Goal: Information Seeking & Learning: Learn about a topic

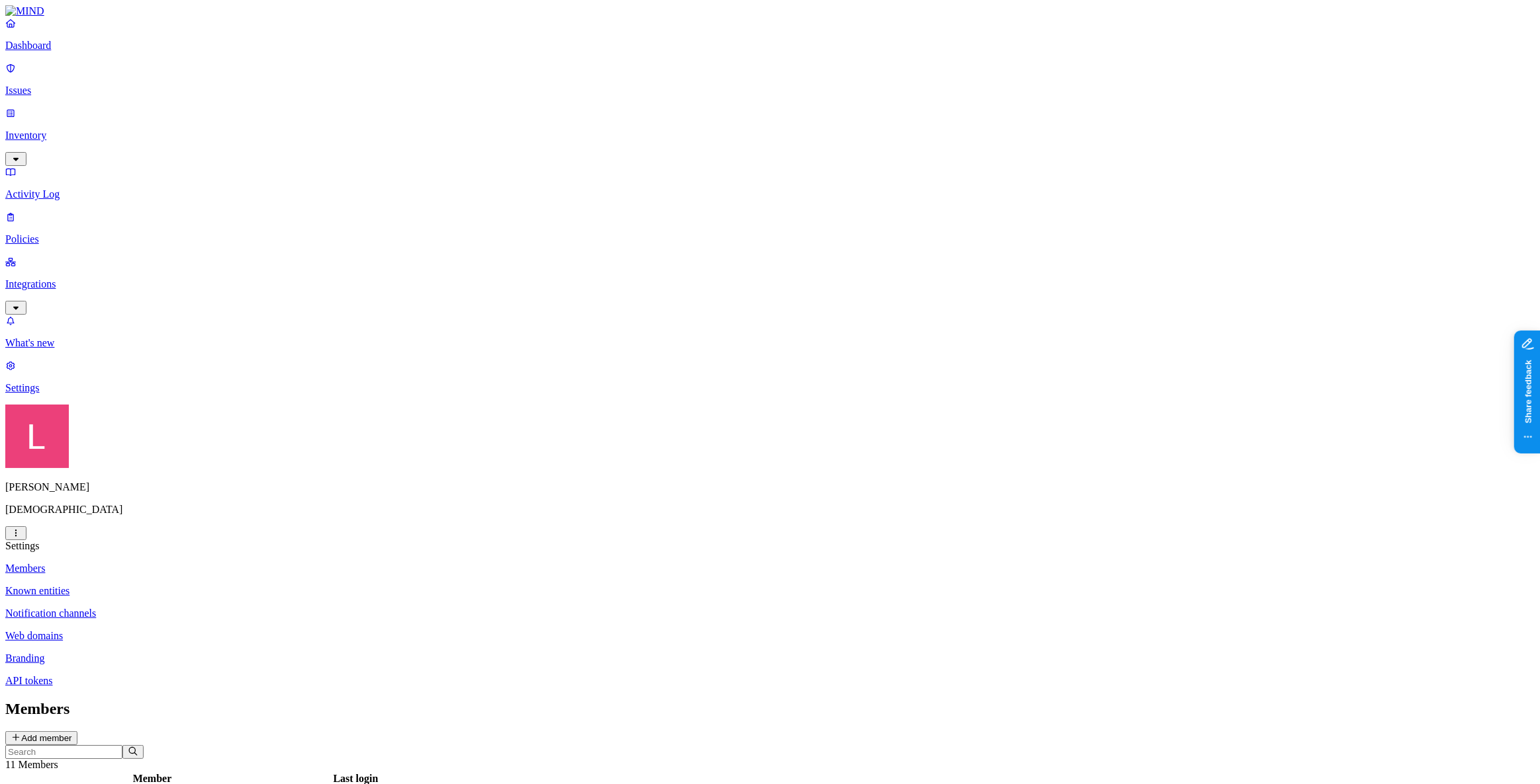
click at [91, 52] on p "Dashboard" at bounding box center [770, 45] width 1529 height 12
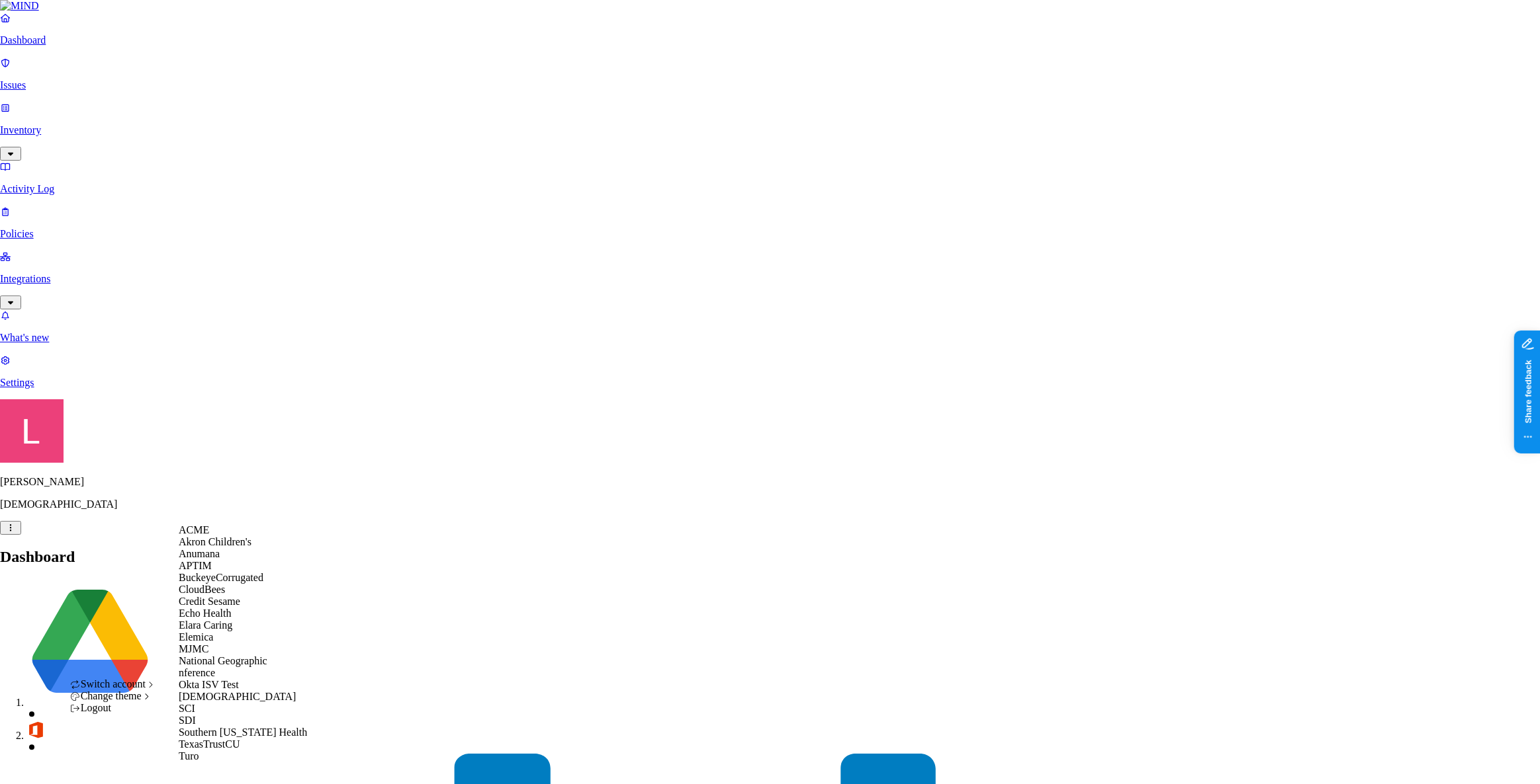
scroll to position [120, 0]
click at [242, 620] on div "Elara Caring" at bounding box center [242, 625] width 128 height 12
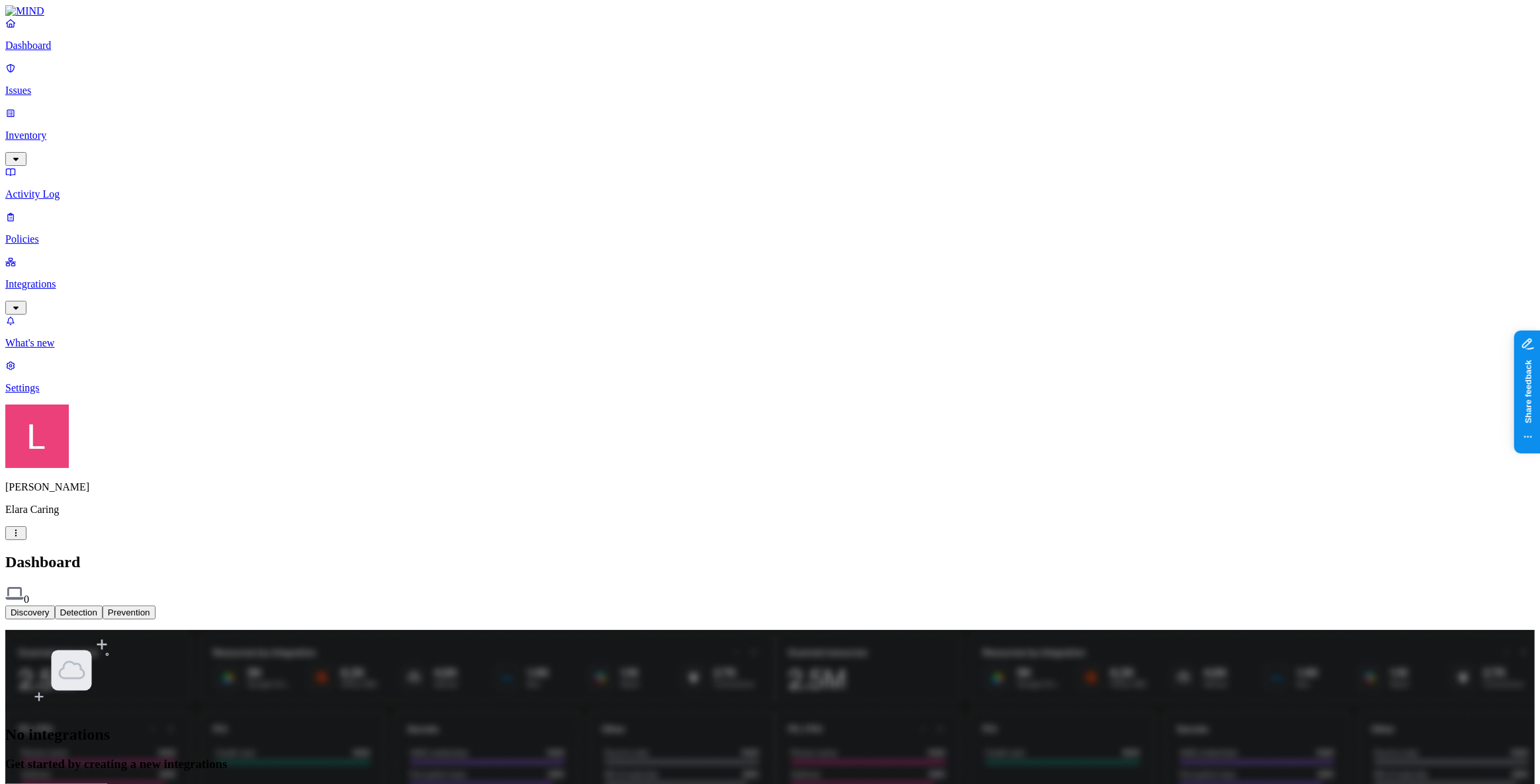
click at [126, 761] on html "Dashboard Issues Inventory Activity Log Policies Integrations What's new 1 Sett…" at bounding box center [770, 404] width 1540 height 808
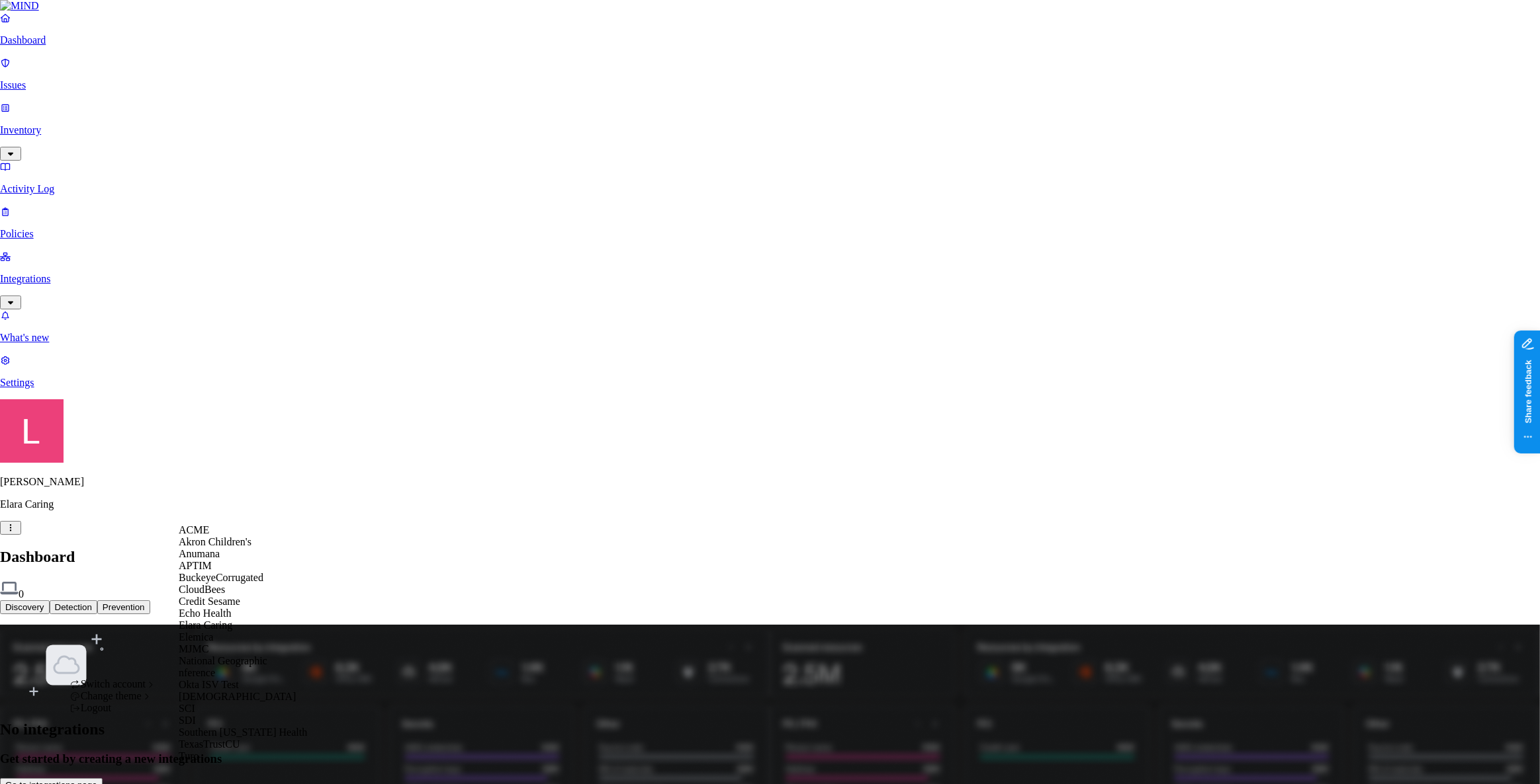
scroll to position [227, 0]
click at [237, 703] on div "SCI" at bounding box center [242, 709] width 128 height 12
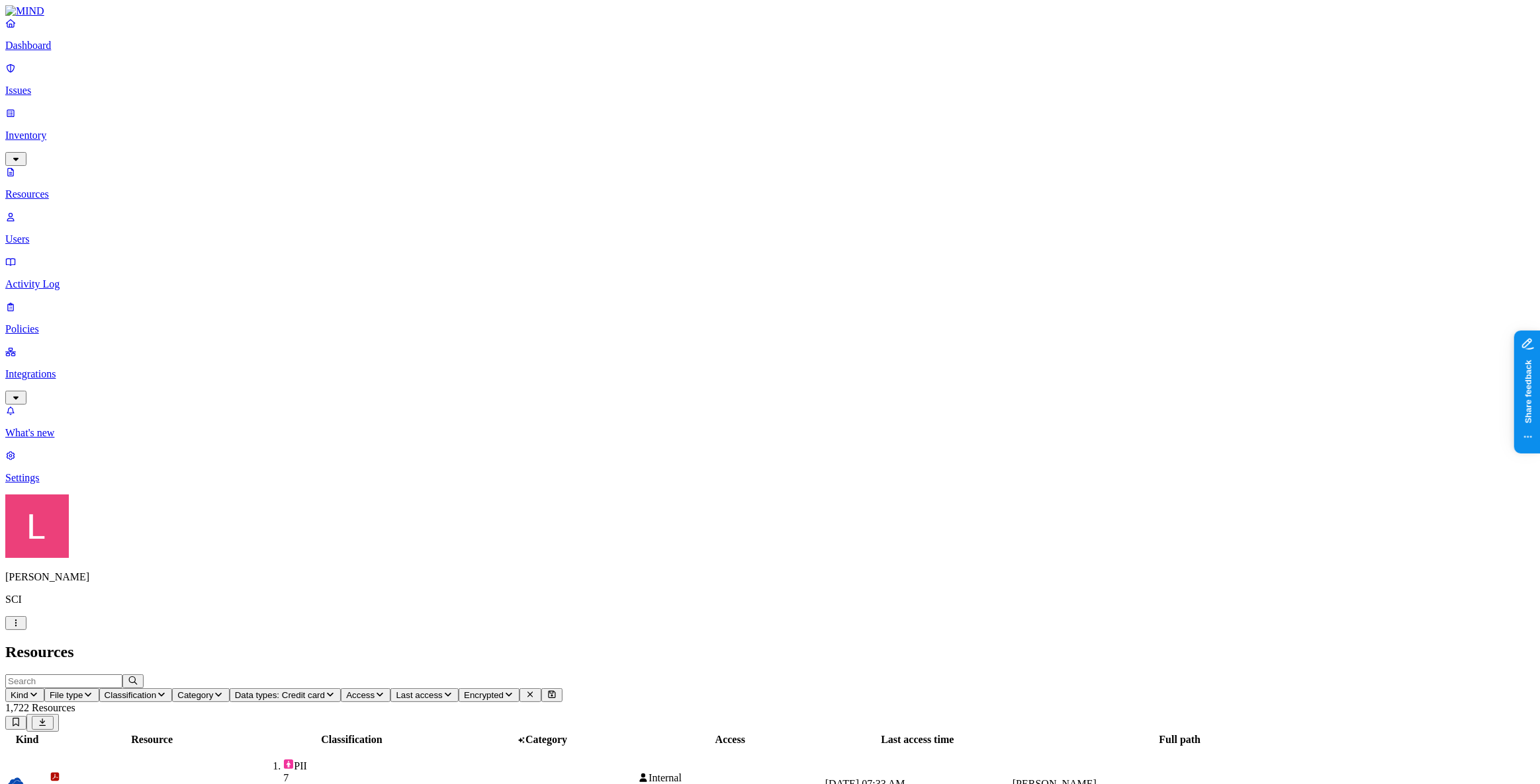
click at [385, 690] on icon "button" at bounding box center [379, 694] width 10 height 8
click at [671, 281] on span "Public" at bounding box center [657, 287] width 27 height 11
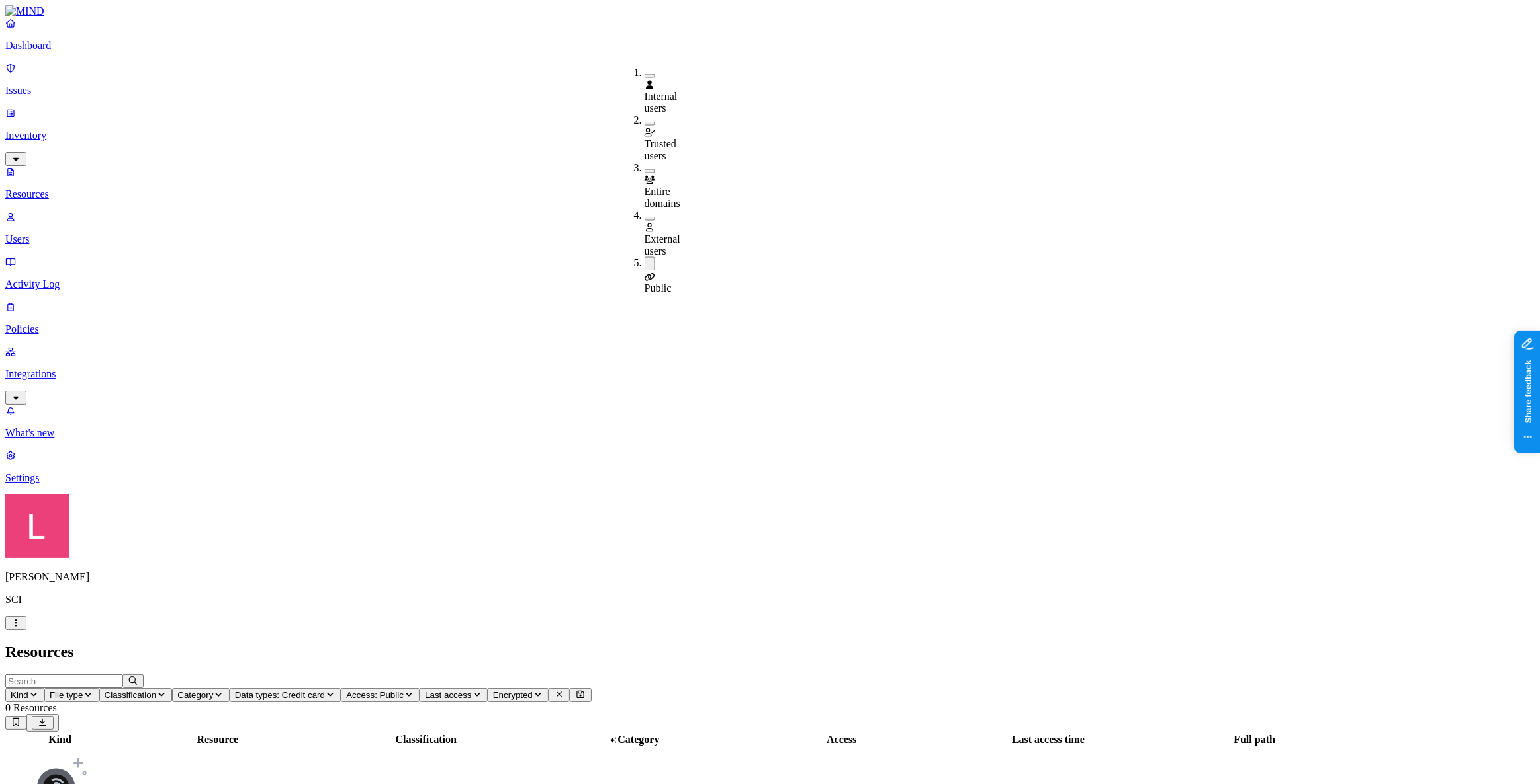
click at [969, 644] on h2 "Resources" at bounding box center [770, 652] width 1529 height 18
click at [404, 690] on span "Access: Public" at bounding box center [375, 695] width 58 height 10
click at [644, 257] on div "Public" at bounding box center [644, 276] width 0 height 38
click at [680, 234] on span "External users" at bounding box center [662, 245] width 35 height 23
click at [906, 644] on header "Resources" at bounding box center [770, 652] width 1529 height 18
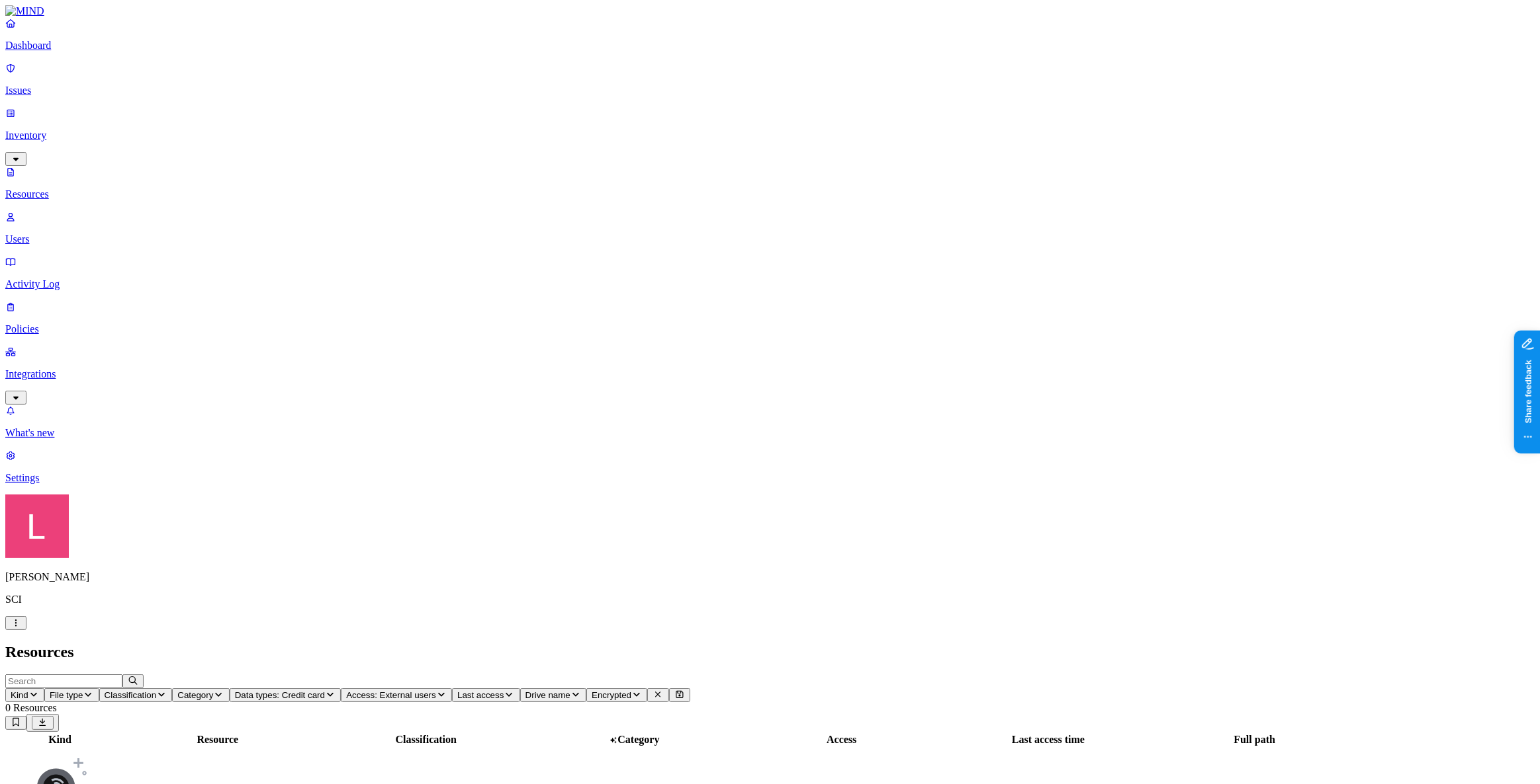
click at [88, 84] on p "Issues" at bounding box center [770, 90] width 1529 height 12
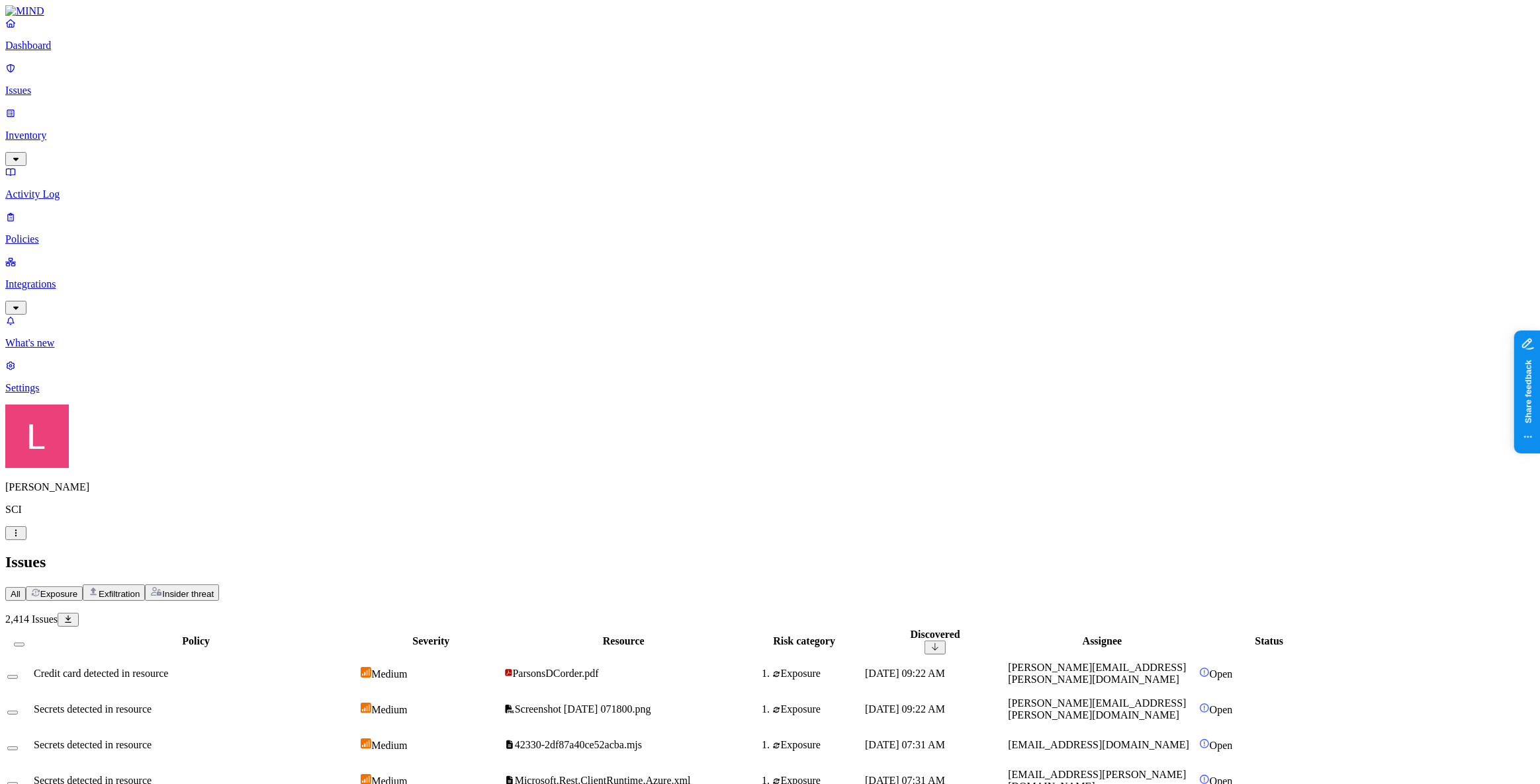
click at [139, 589] on span "Exfiltration" at bounding box center [119, 594] width 41 height 10
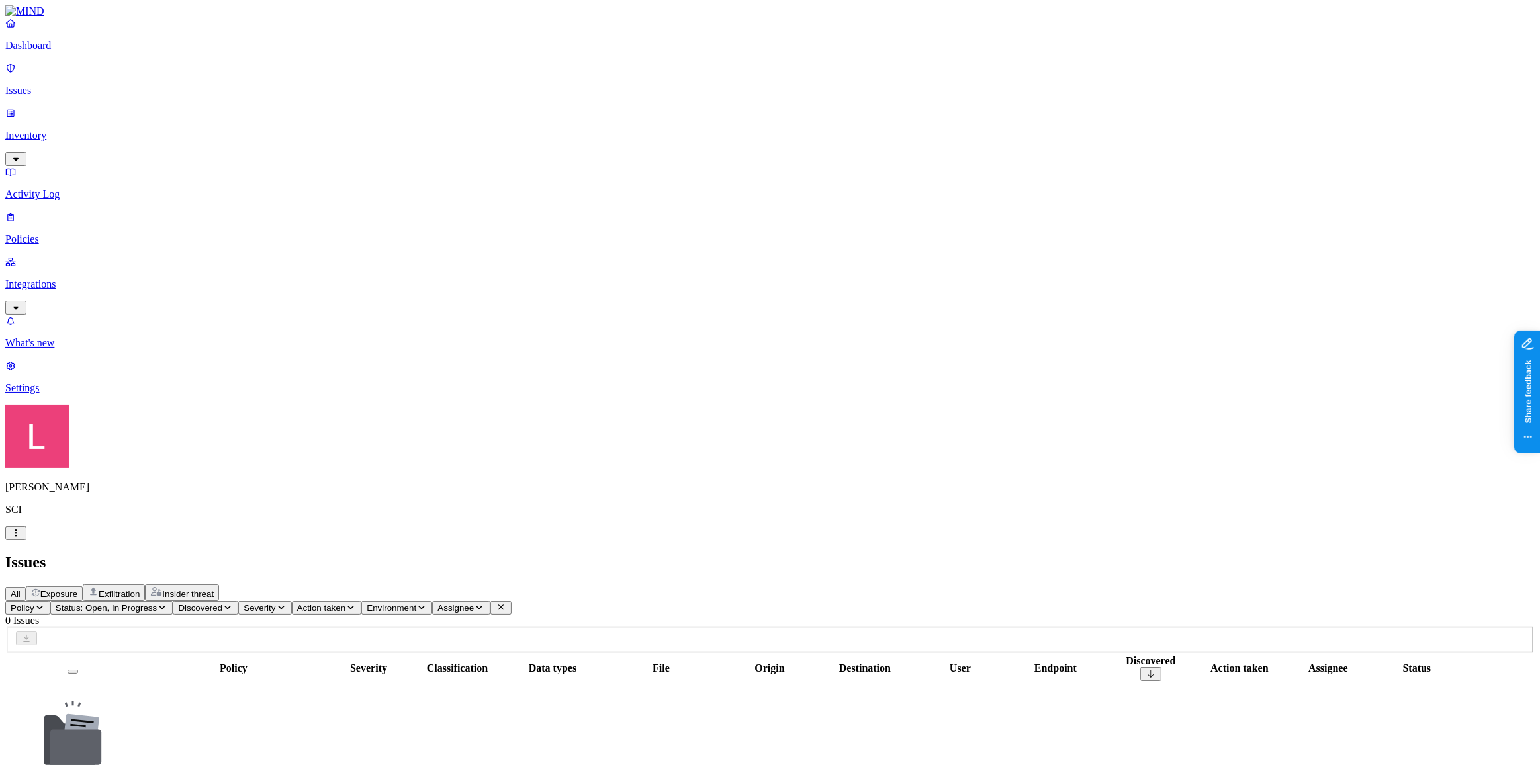
click at [157, 603] on span "Status: Open, In Progress" at bounding box center [106, 608] width 101 height 10
click at [268, 215] on span "Resolved" at bounding box center [260, 221] width 40 height 11
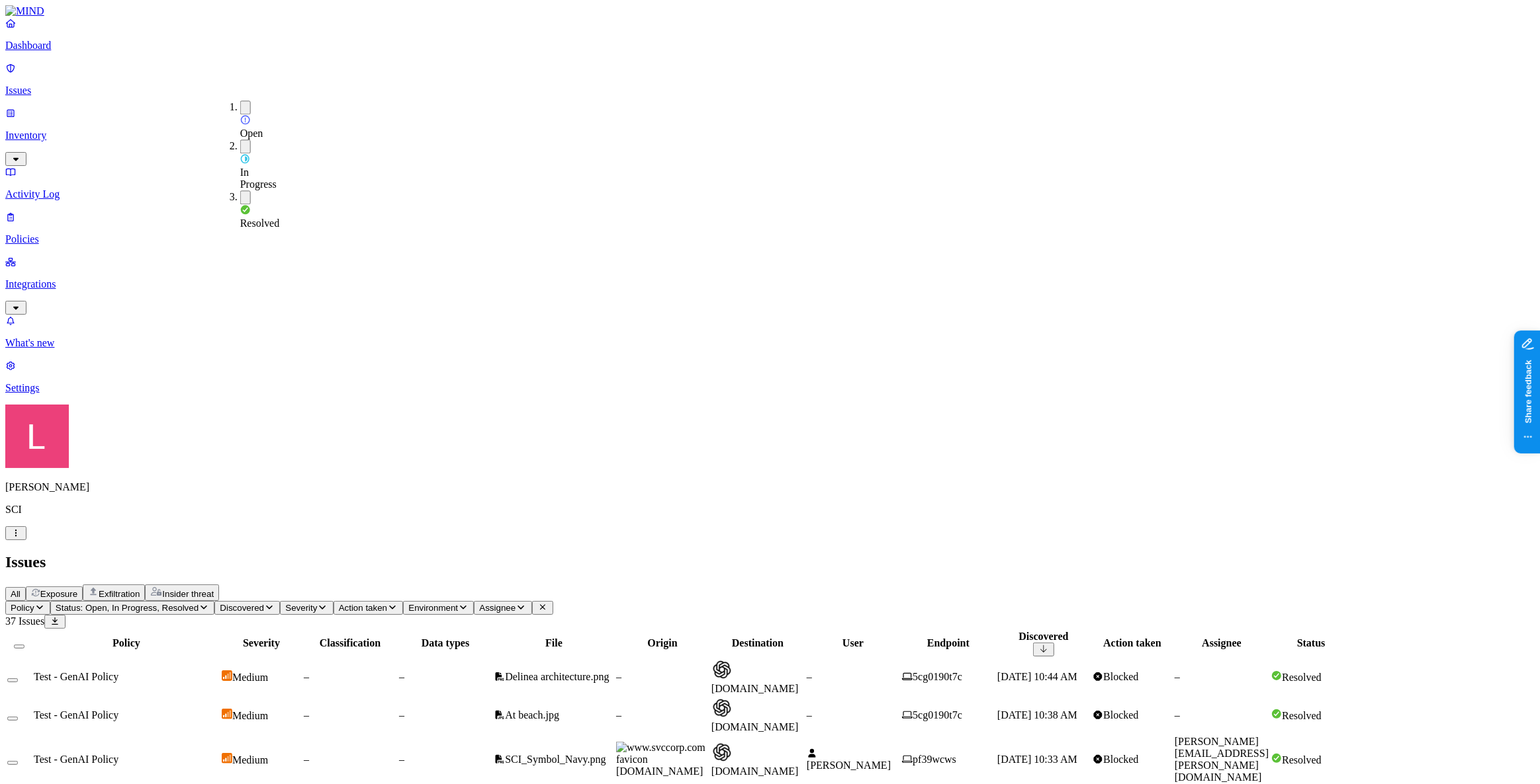
click at [754, 554] on h2 "Issues" at bounding box center [770, 562] width 1529 height 18
click at [899, 736] on td "Fletcher, Zachary" at bounding box center [852, 760] width 94 height 49
click at [27, 540] on button "button" at bounding box center [16, 533] width 21 height 14
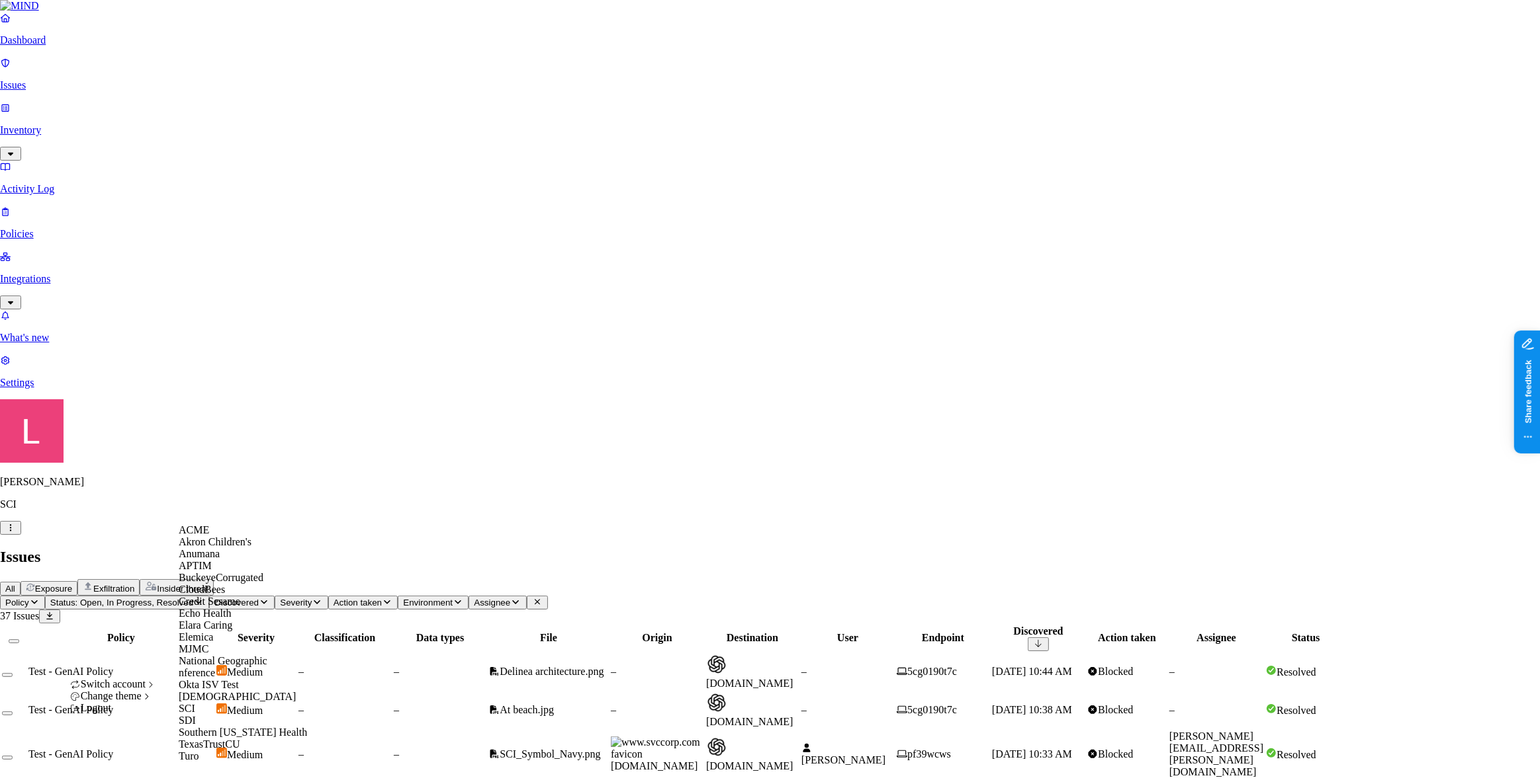
scroll to position [227, 0]
click at [227, 691] on div "Samsara" at bounding box center [242, 697] width 128 height 12
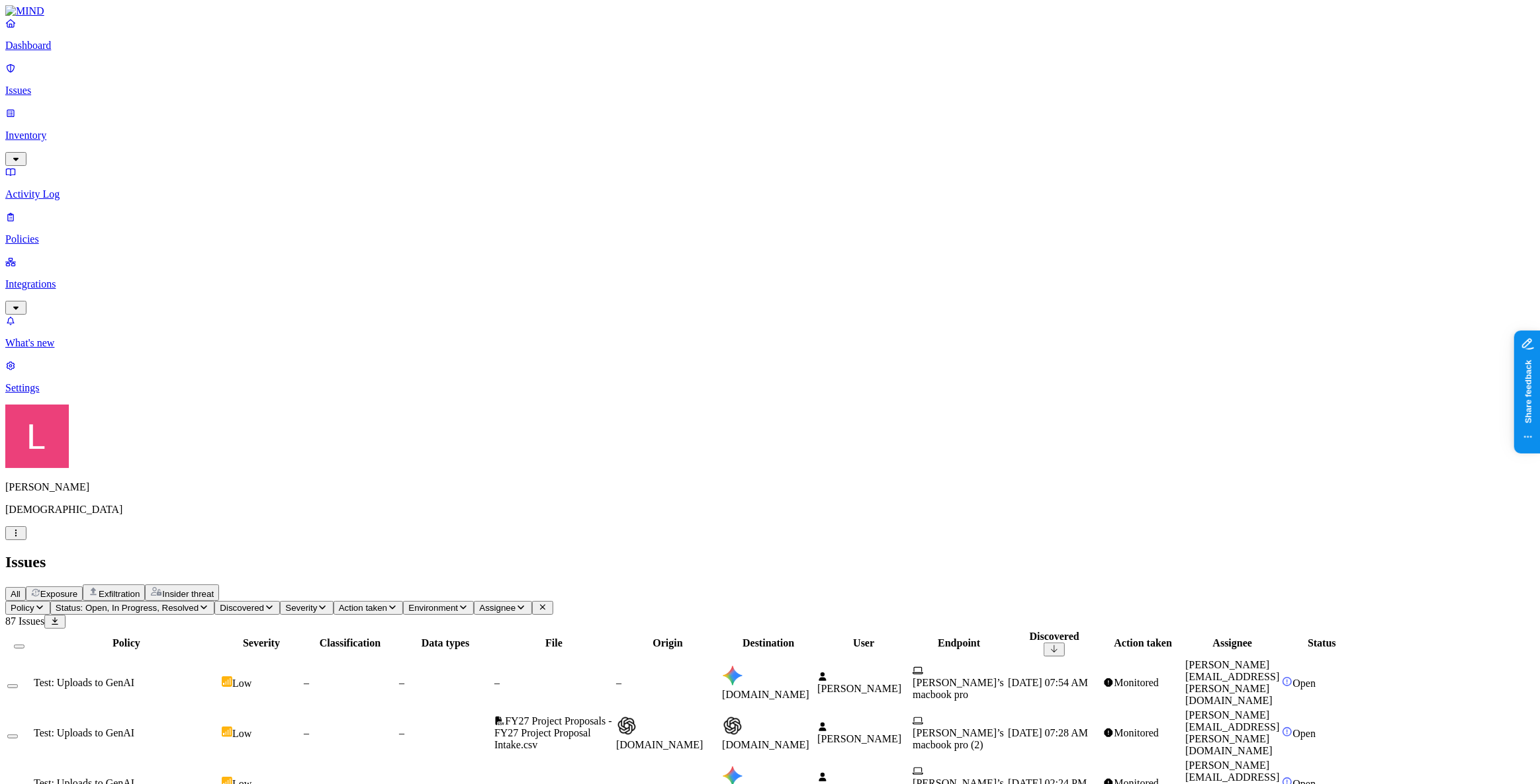
click at [53, 18] on link at bounding box center [770, 11] width 1529 height 12
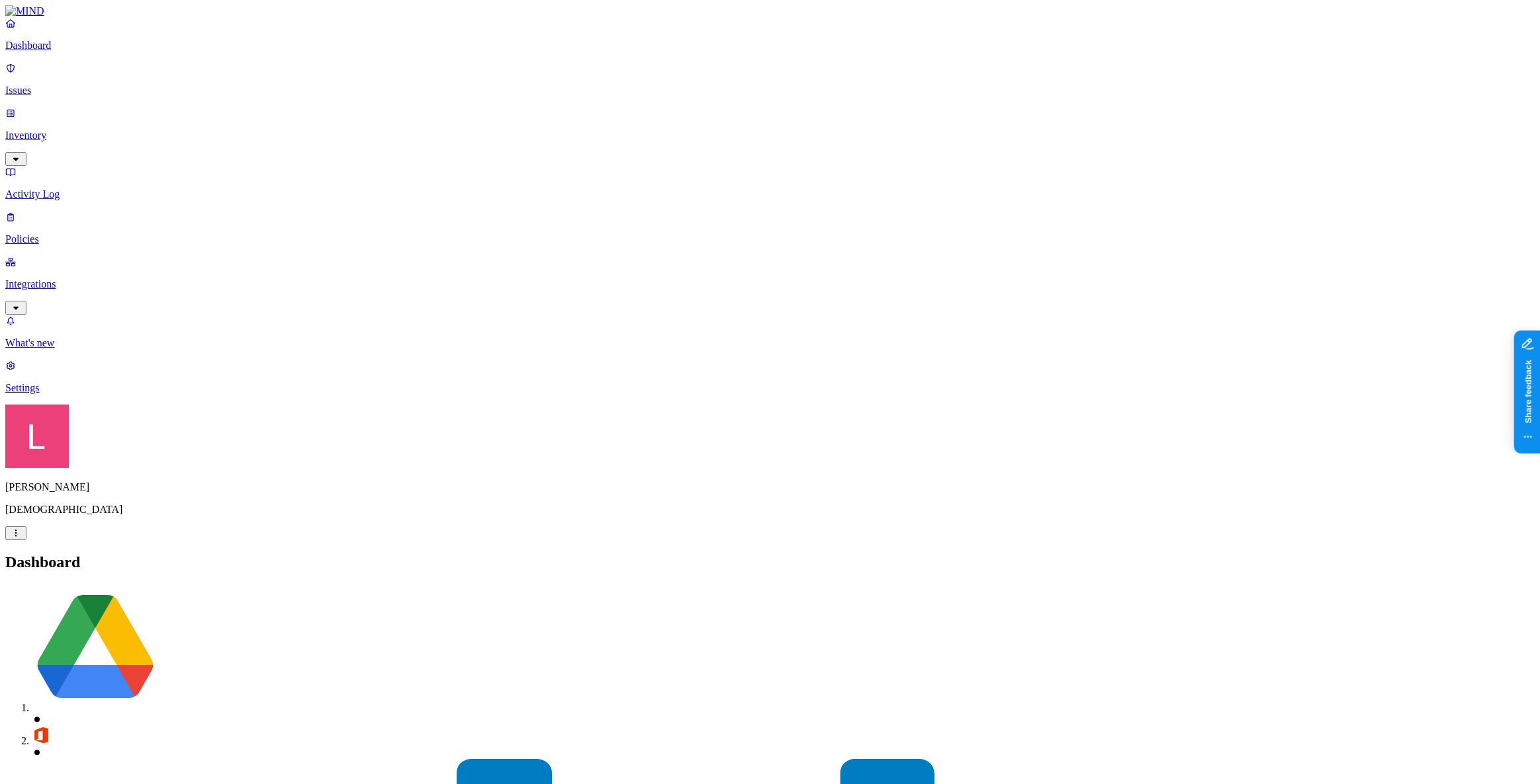
click at [47, 234] on p "Policies" at bounding box center [770, 239] width 1529 height 12
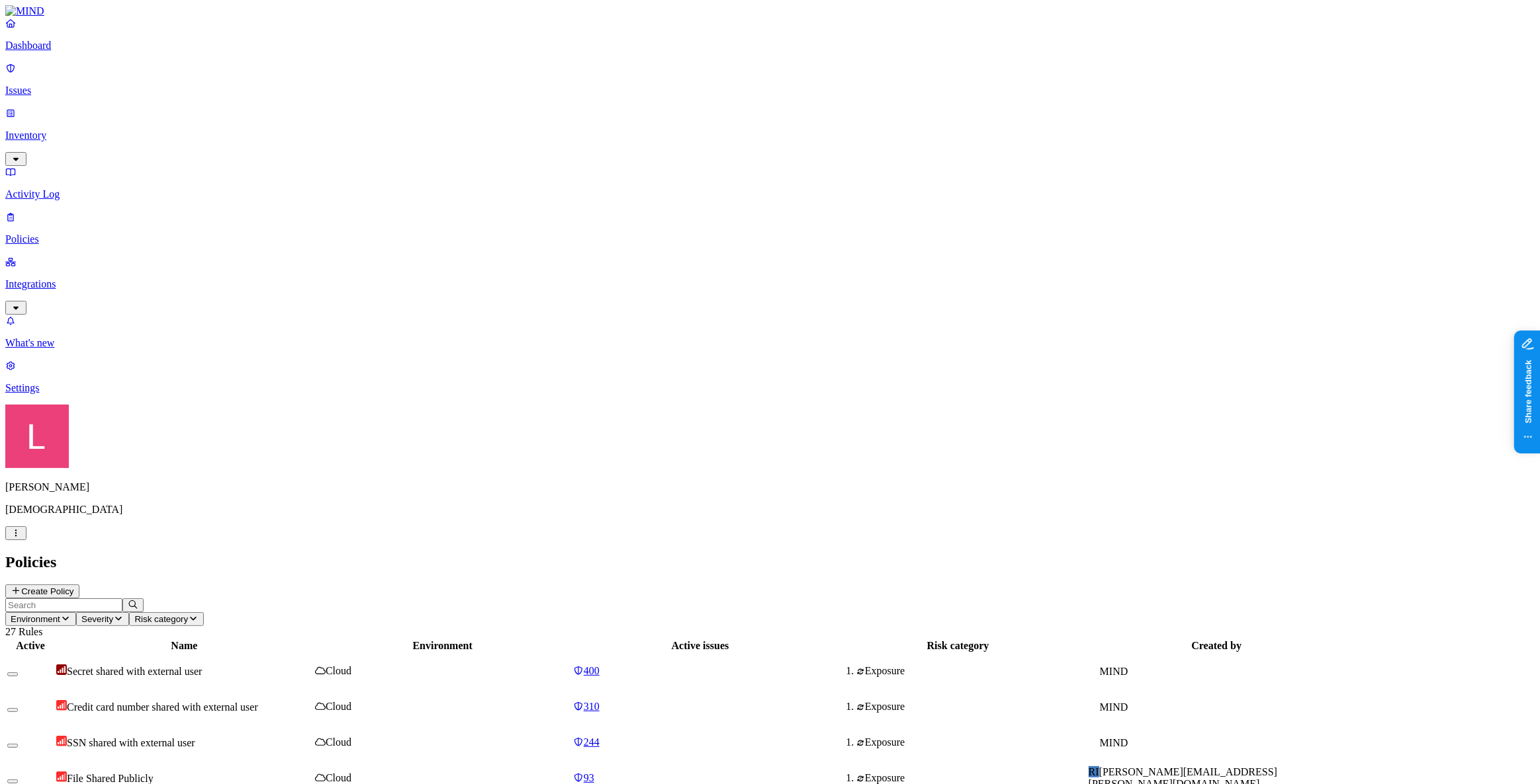
click at [66, 130] on p "Inventory" at bounding box center [770, 135] width 1529 height 12
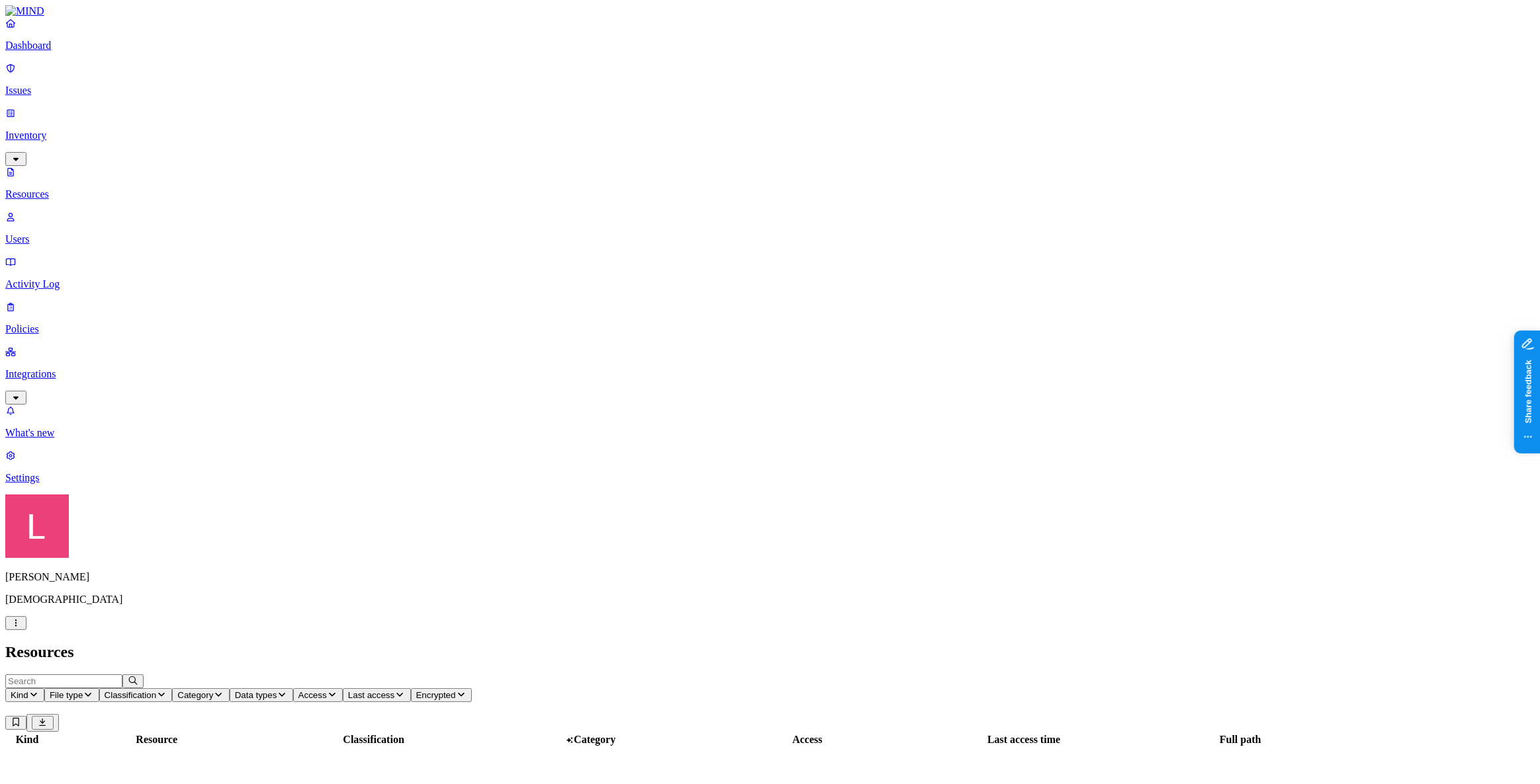
click at [123, 675] on input "text" at bounding box center [64, 681] width 117 height 14
type input "cyberhaven"
click at [136, 678] on icon "button" at bounding box center [133, 681] width 6 height 6
click at [123, 675] on input "text" at bounding box center [64, 681] width 117 height 14
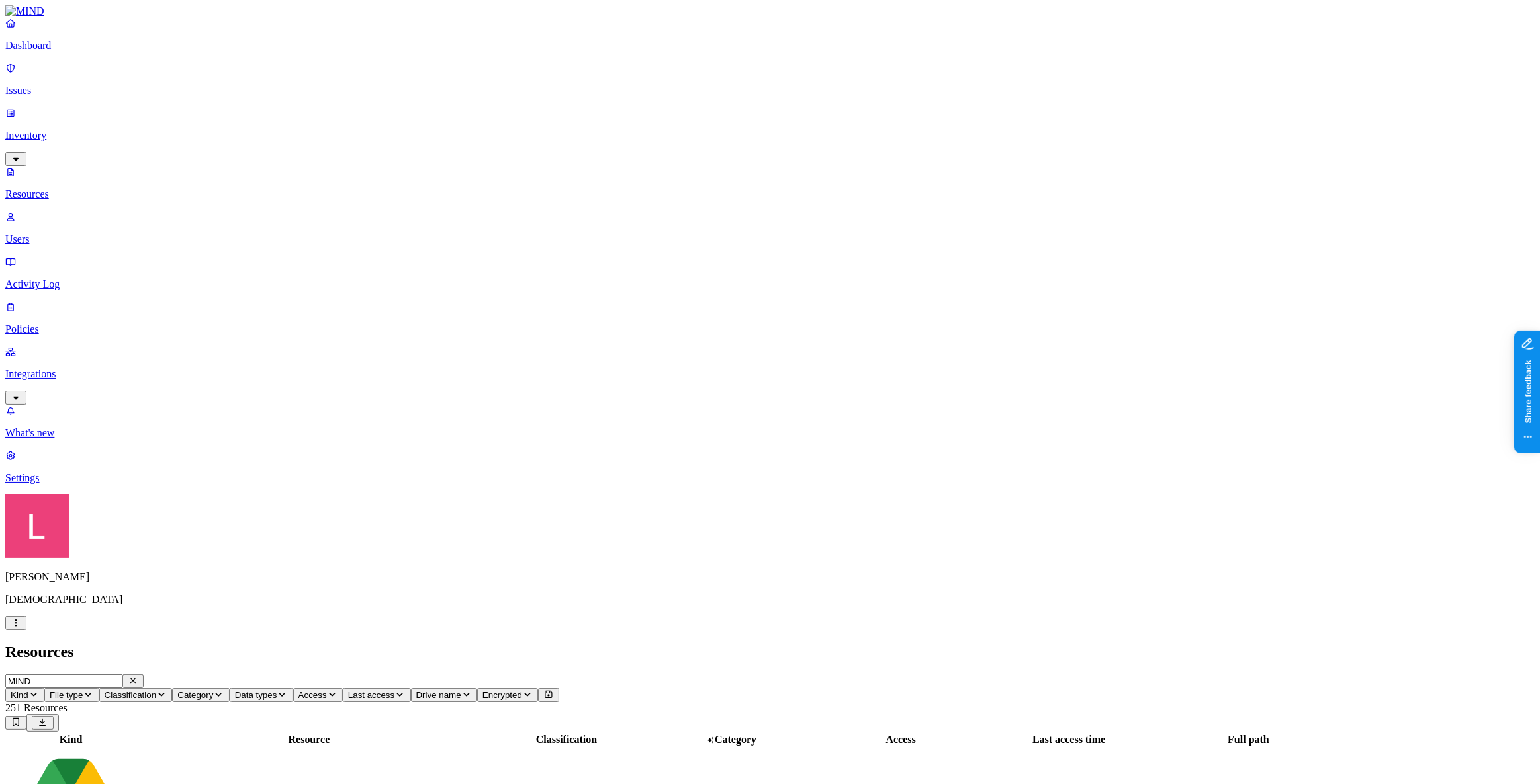
drag, startPoint x: 212, startPoint y: 50, endPoint x: 139, endPoint y: 58, distance: 73.4
drag, startPoint x: 214, startPoint y: 45, endPoint x: 82, endPoint y: 40, distance: 132.1
type input "MIND"
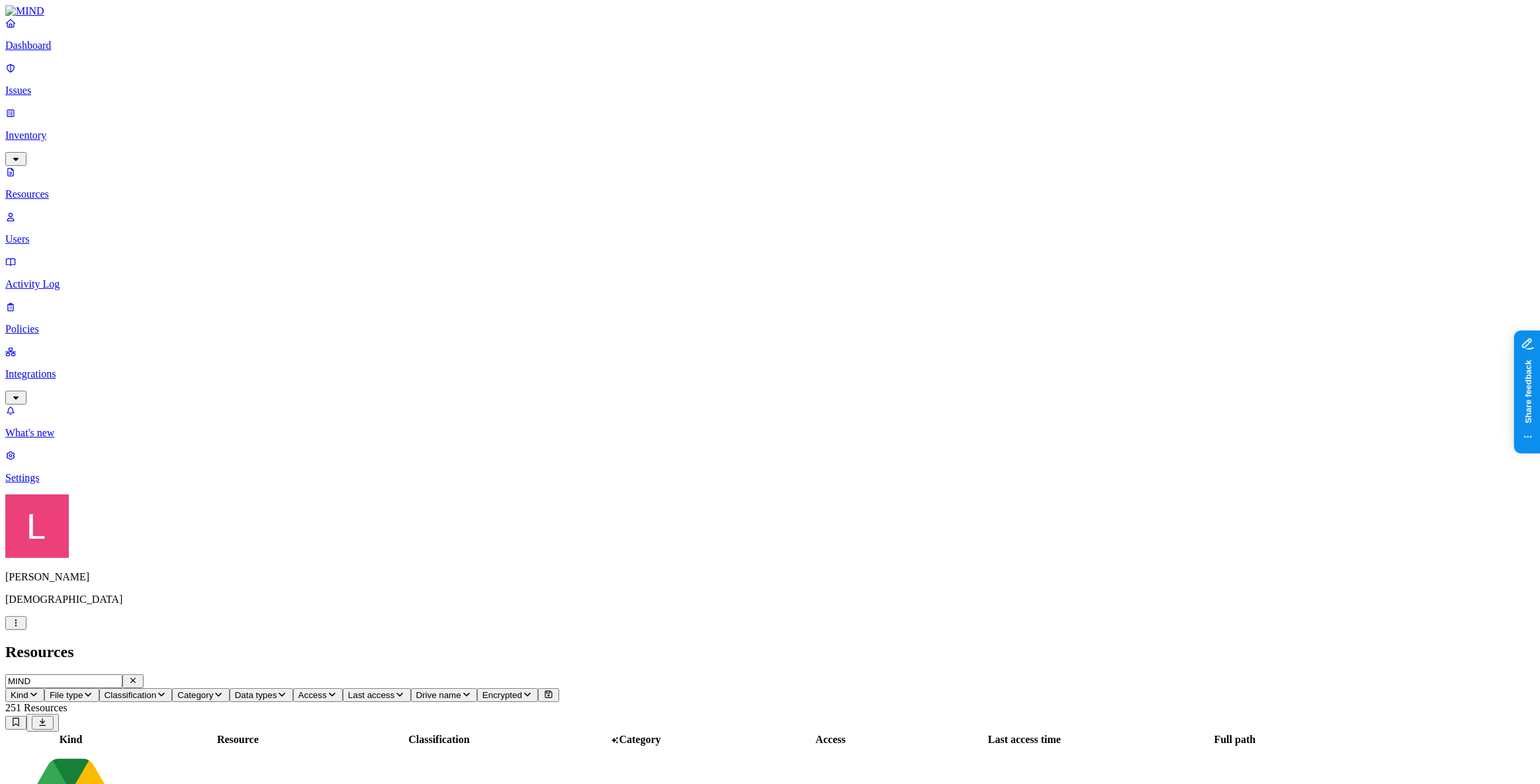
click at [138, 676] on icon "button" at bounding box center [133, 680] width 10 height 8
click at [39, 690] on icon "button" at bounding box center [33, 694] width 10 height 8
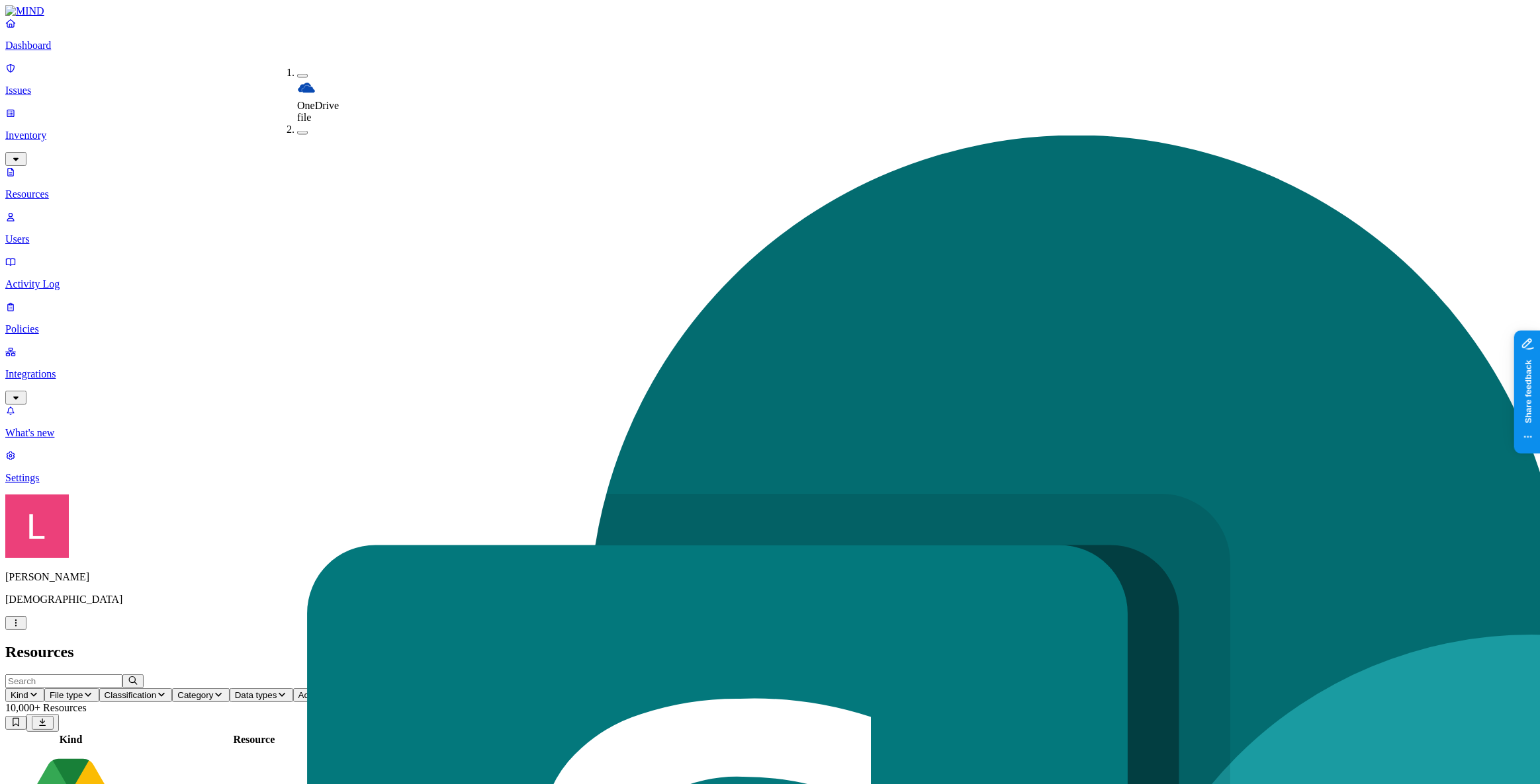
click at [310, 644] on header "Resources" at bounding box center [770, 652] width 1529 height 18
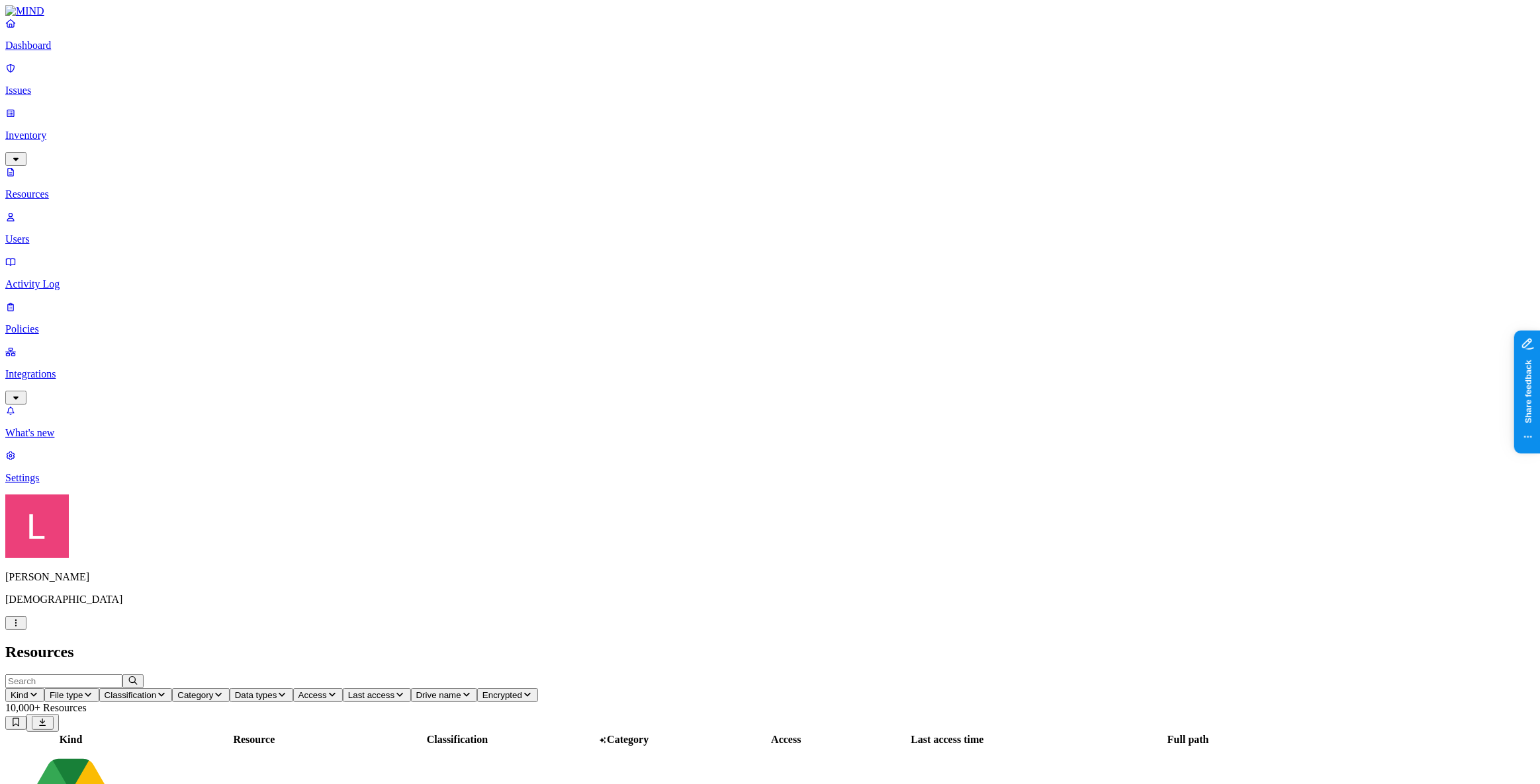
click at [123, 675] on input "text" at bounding box center [64, 681] width 117 height 14
drag, startPoint x: 195, startPoint y: 44, endPoint x: 151, endPoint y: 44, distance: 44.0
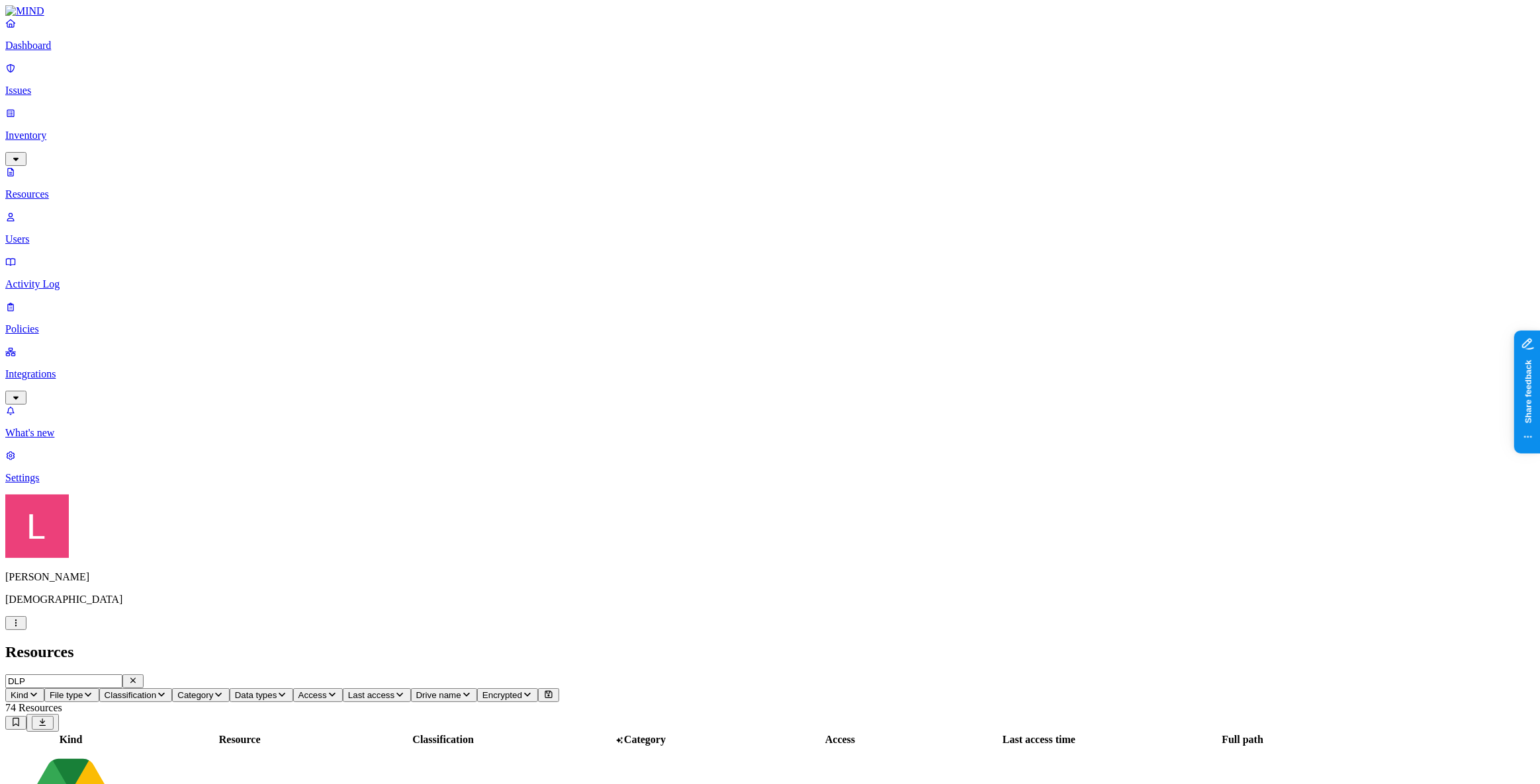
type input "M"
drag, startPoint x: 424, startPoint y: 72, endPoint x: 569, endPoint y: 68, distance: 145.1
click at [481, 746] on div at bounding box center [379, 746] width 206 height 0
drag, startPoint x: 537, startPoint y: 74, endPoint x: 770, endPoint y: 84, distance: 233.2
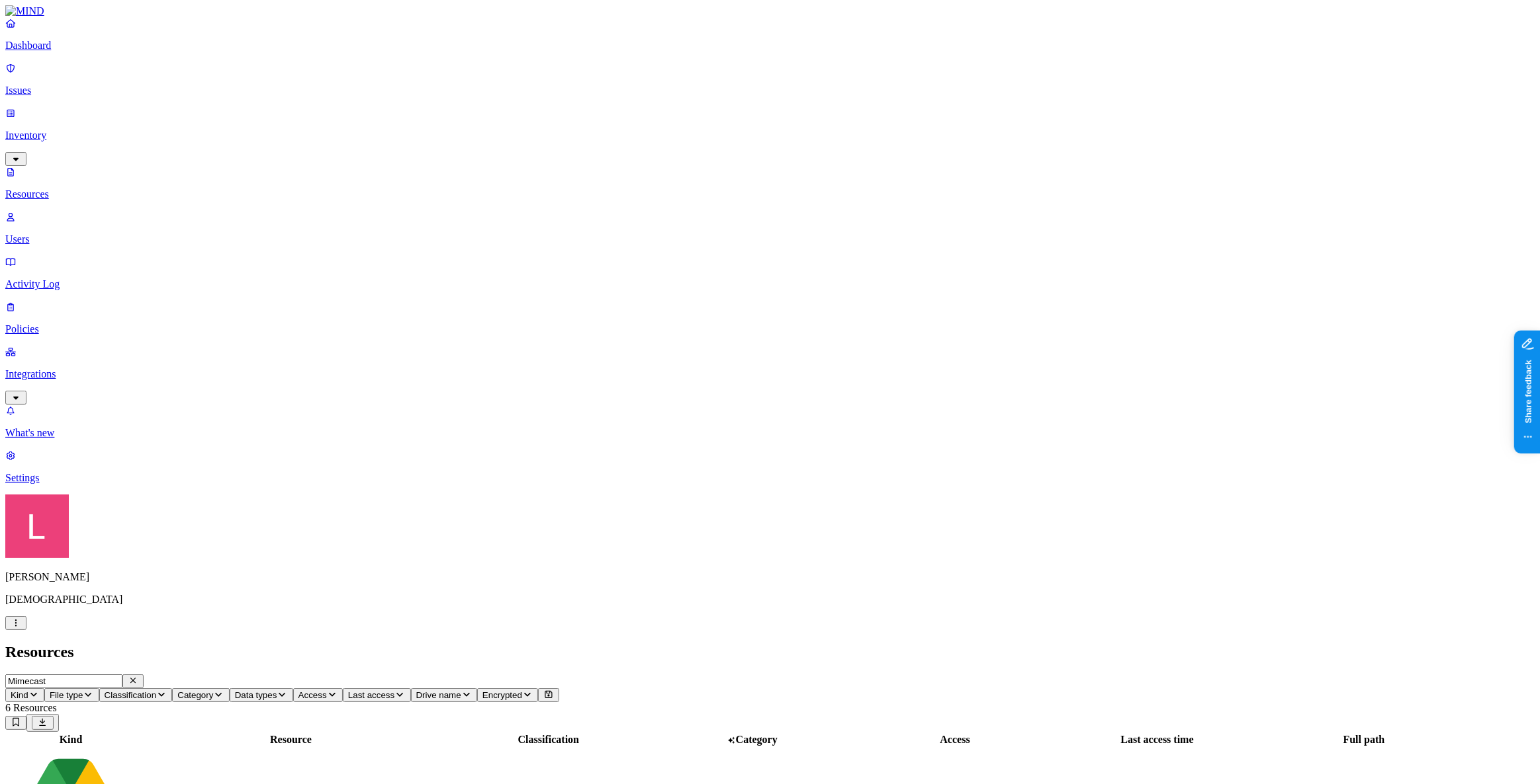
click at [770, 734] on thead "Kind Resource Classification Category Access Last access time Full path" at bounding box center [737, 740] width 1462 height 13
drag, startPoint x: 223, startPoint y: 43, endPoint x: 140, endPoint y: 45, distance: 83.0
click at [140, 45] on div "Dashboard Issues Inventory Resources Users Activity Log Policies Integrations W…" at bounding box center [770, 774] width 1529 height 1536
type input "Cyberhaven"
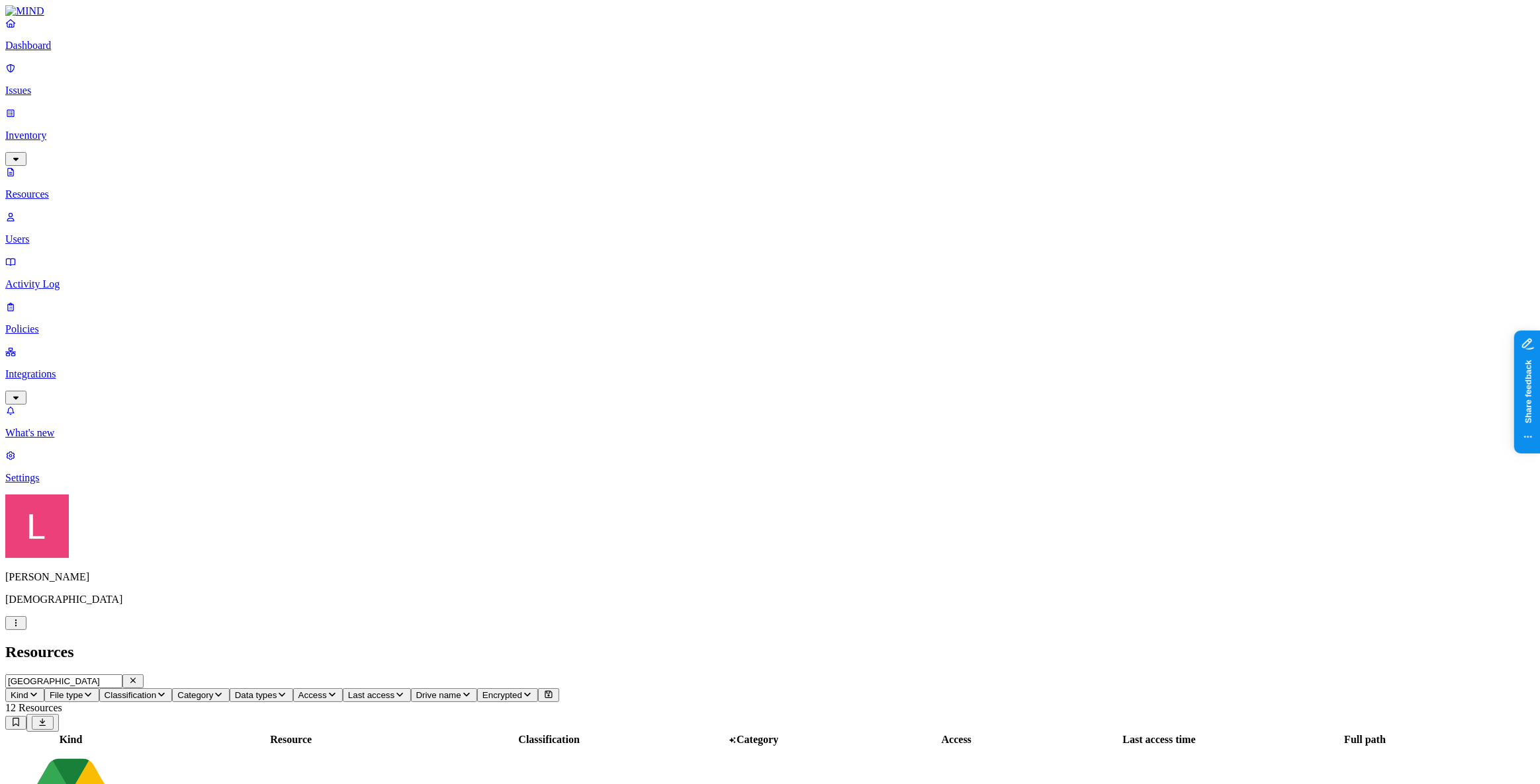
click at [75, 52] on p "Dashboard" at bounding box center [770, 45] width 1529 height 12
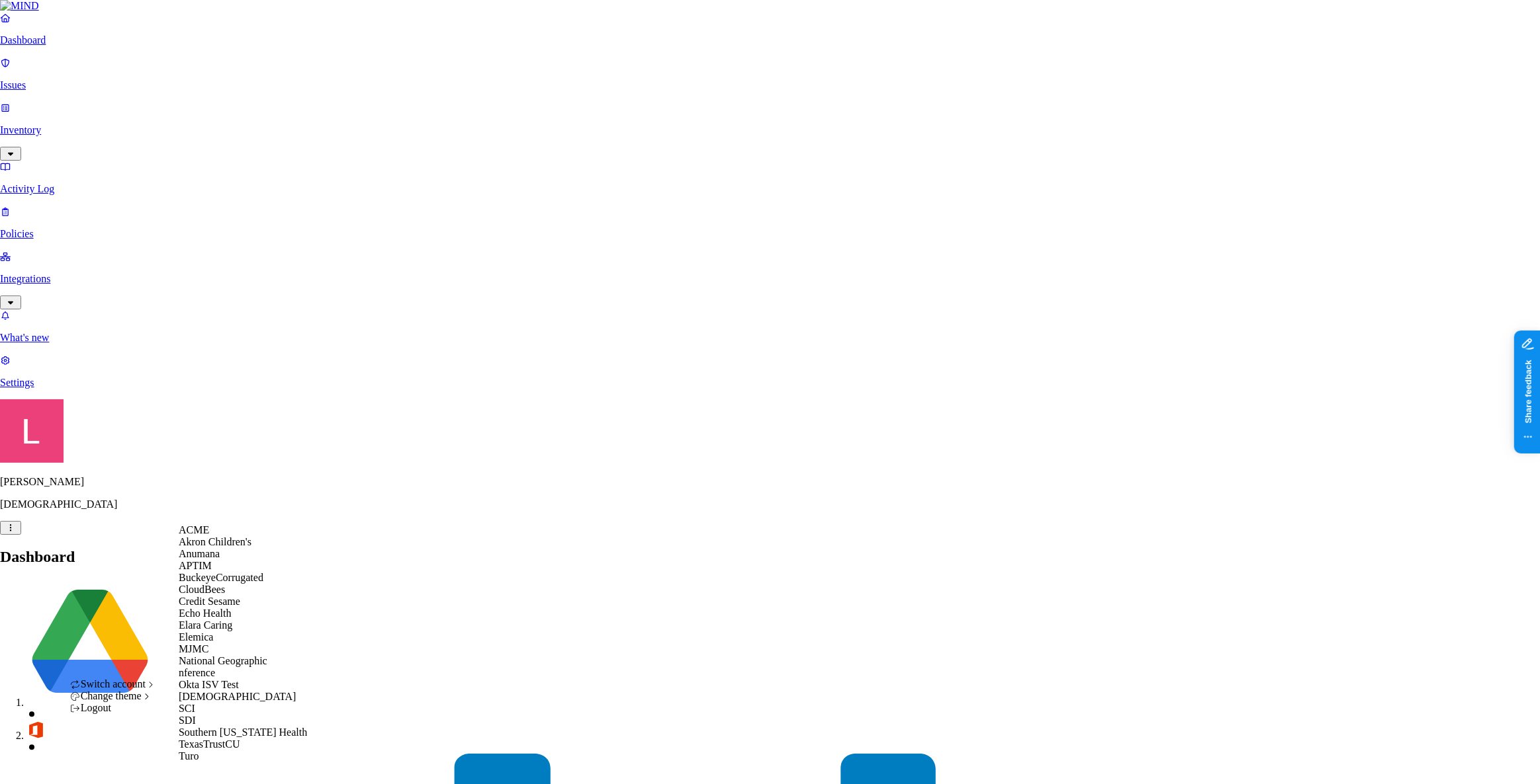
scroll to position [180, 0]
click at [205, 714] on div "SCI" at bounding box center [242, 709] width 128 height 12
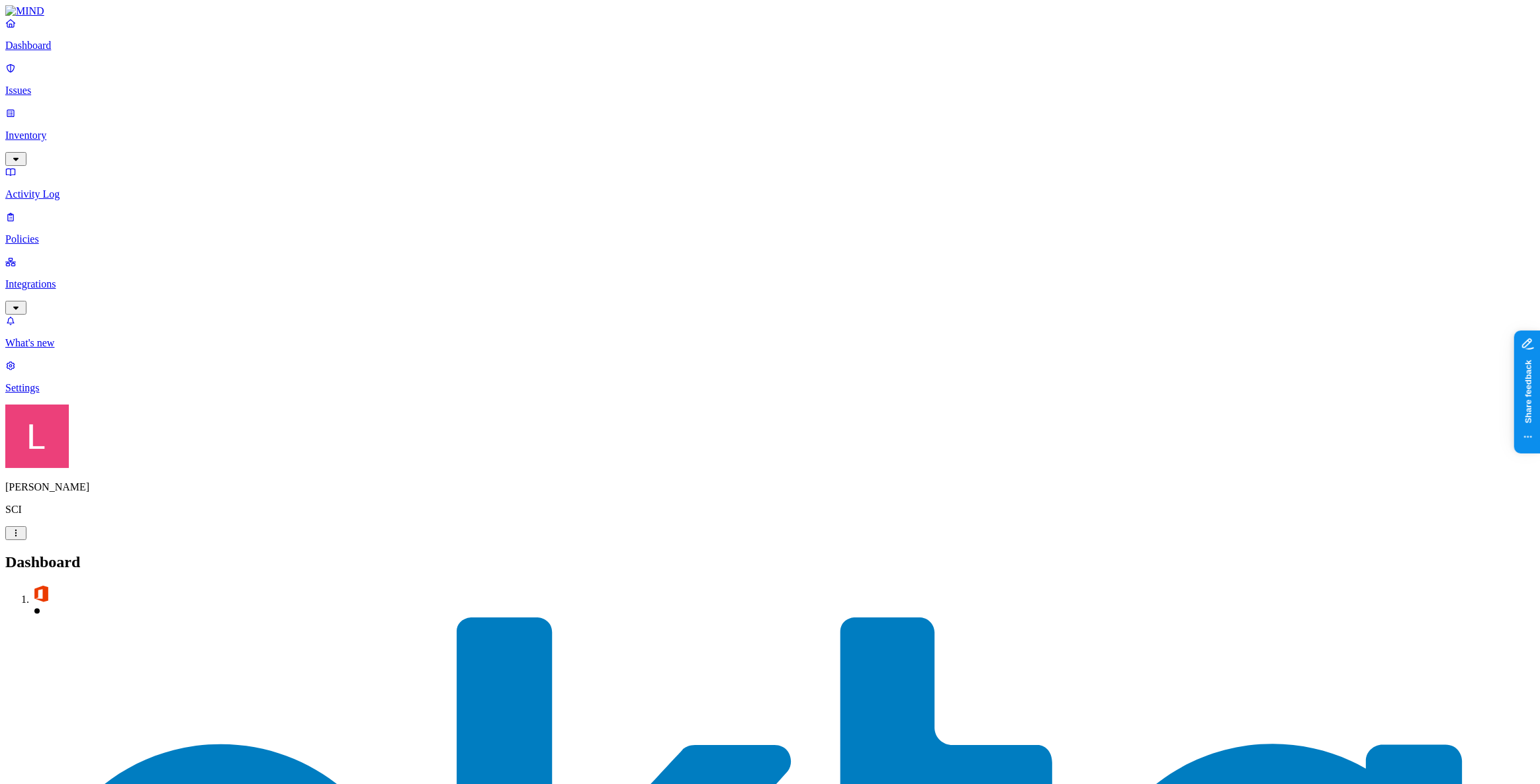
click at [72, 130] on p "Inventory" at bounding box center [770, 135] width 1529 height 12
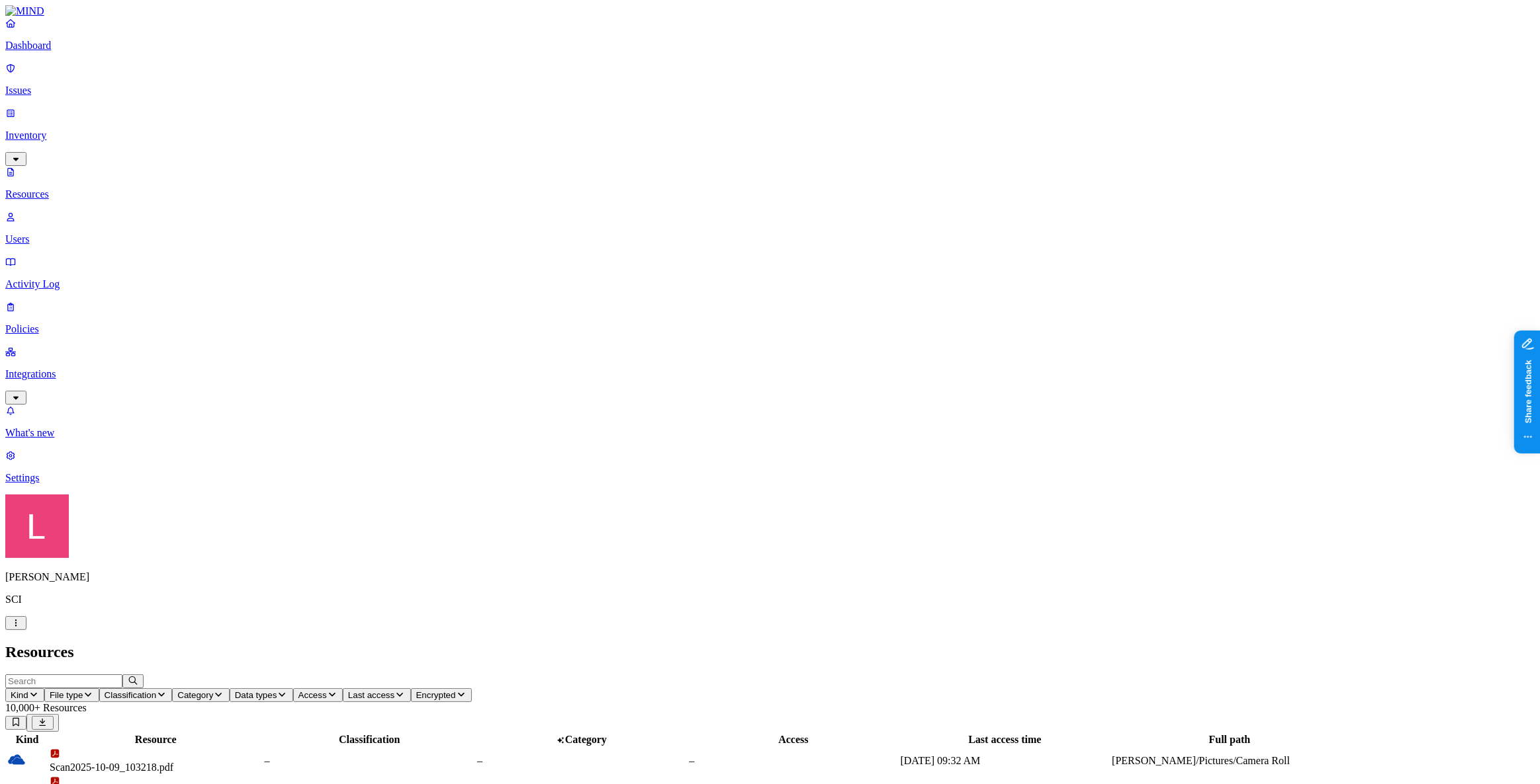
click at [71, 52] on p "Dashboard" at bounding box center [770, 45] width 1529 height 12
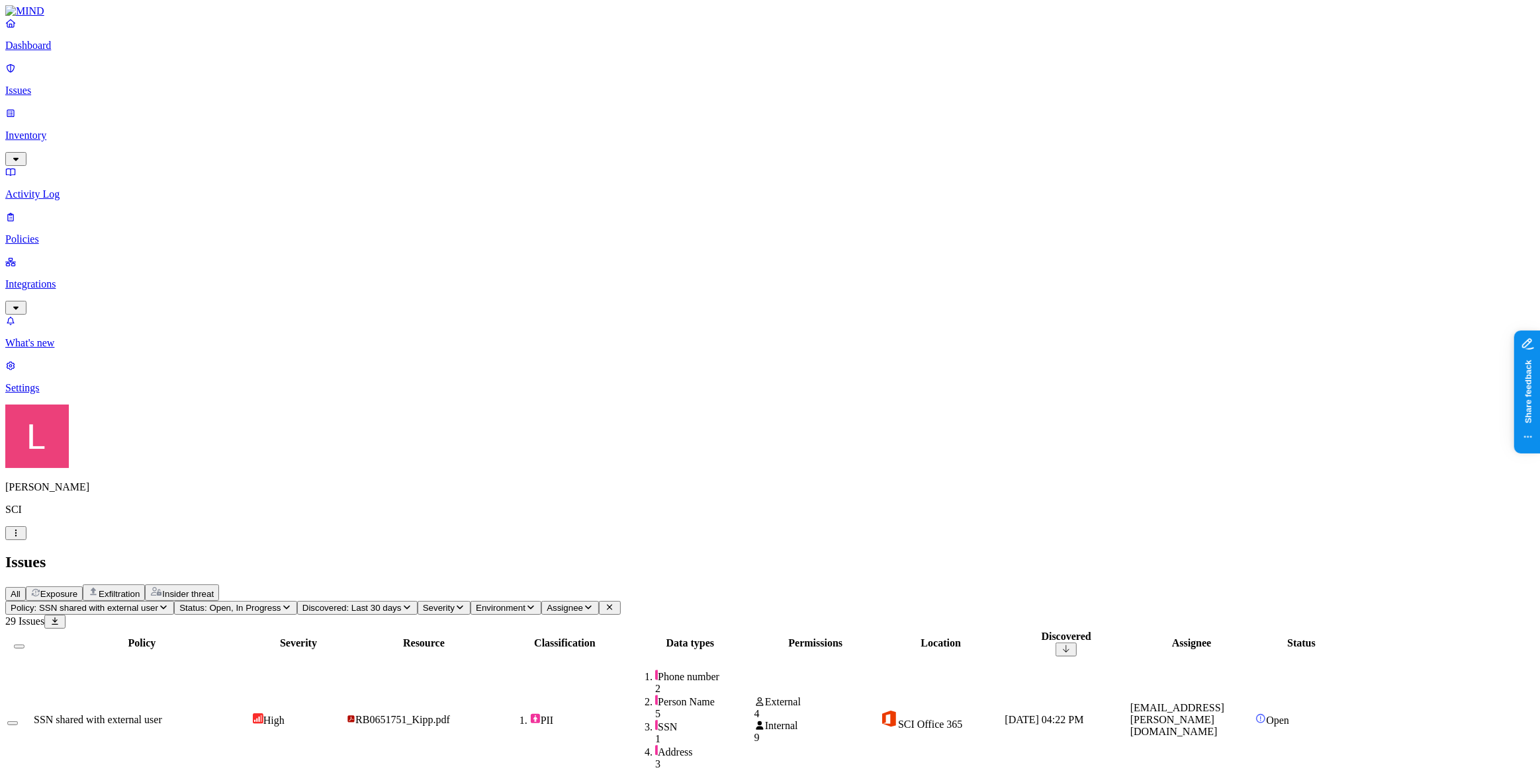
drag, startPoint x: 602, startPoint y: 440, endPoint x: 1301, endPoint y: 492, distance: 700.9
